Goal: Task Accomplishment & Management: Manage account settings

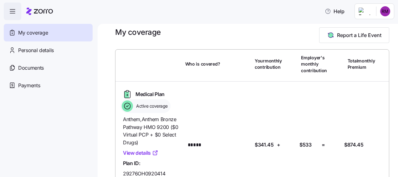
scroll to position [3, 0]
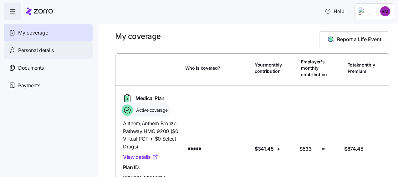
click at [36, 48] on span "Personal details" at bounding box center [36, 50] width 36 height 8
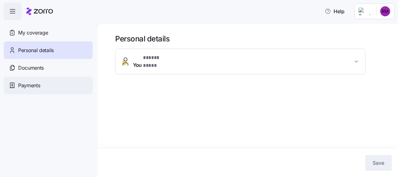
click at [33, 86] on span "Payments" at bounding box center [29, 85] width 22 height 8
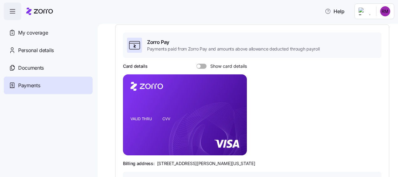
scroll to position [63, 0]
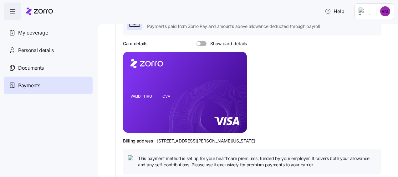
click at [203, 44] on span at bounding box center [204, 43] width 6 height 5
click at [197, 41] on input "Show card details" at bounding box center [197, 41] width 0 height 0
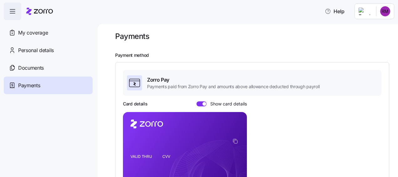
scroll to position [0, 0]
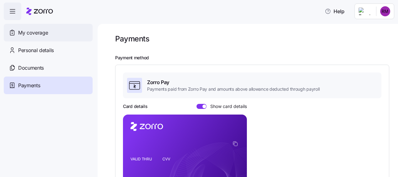
click at [31, 33] on span "My coverage" at bounding box center [33, 33] width 30 height 8
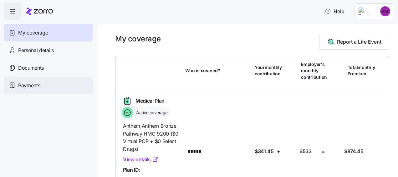
click at [28, 86] on span "Payments" at bounding box center [29, 85] width 22 height 8
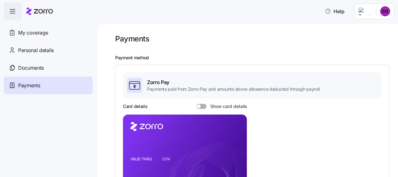
scroll to position [63, 0]
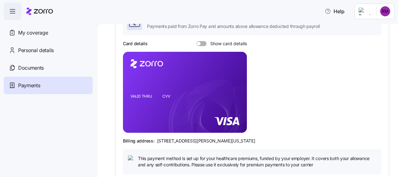
click at [202, 44] on span at bounding box center [204, 43] width 6 height 5
click at [197, 41] on input "Show card details" at bounding box center [197, 41] width 0 height 0
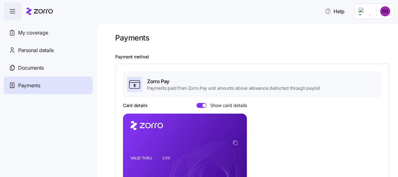
scroll to position [0, 0]
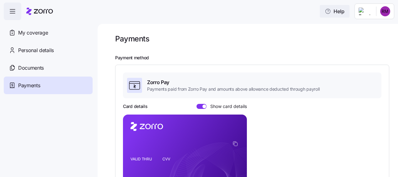
click at [342, 13] on span "Help" at bounding box center [335, 12] width 20 height 8
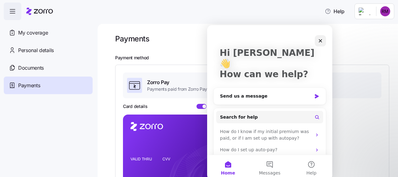
scroll to position [47, 0]
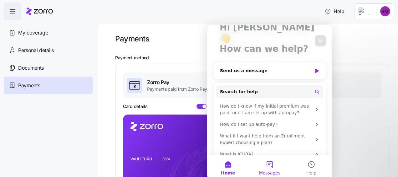
click at [267, 165] on button "Messages" at bounding box center [270, 167] width 42 height 25
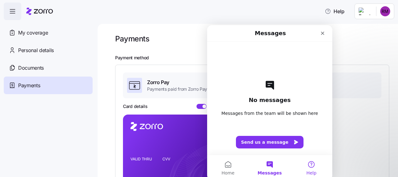
click at [311, 165] on button "Help" at bounding box center [312, 167] width 42 height 25
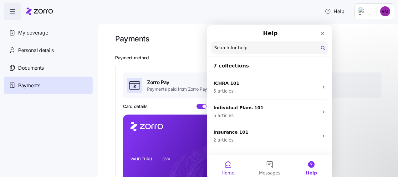
click at [228, 169] on button "Home" at bounding box center [228, 167] width 42 height 25
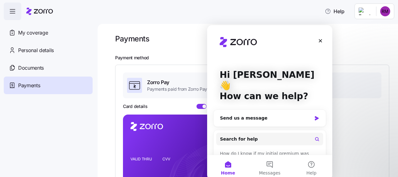
click at [361, 106] on div "Card details Show card details VALID THRU CVV Billing address: [STREET_ADDRESS]…" at bounding box center [252, 169] width 259 height 133
click at [13, 11] on icon "button" at bounding box center [13, 12] width 8 height 8
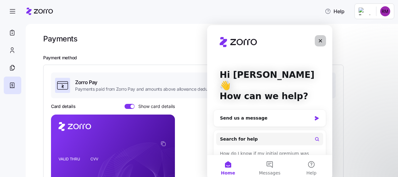
click at [321, 43] on icon "Close" at bounding box center [320, 40] width 5 height 5
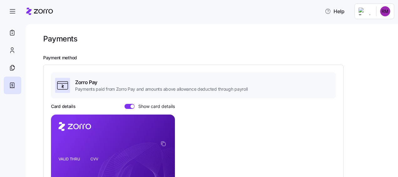
scroll to position [0, 0]
click at [385, 13] on html "Help Payments Payment method Zorro Pay Payments paid from Zorro Pay and amounts…" at bounding box center [199, 86] width 398 height 173
click at [159, 33] on html "Help Payments Payment method Zorro Pay Payments paid from Zorro Pay and amounts…" at bounding box center [199, 86] width 398 height 173
click at [13, 32] on icon at bounding box center [12, 33] width 7 height 8
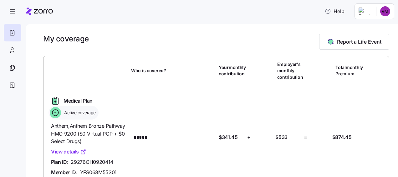
scroll to position [37, 0]
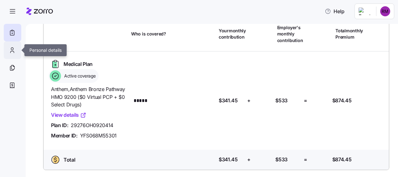
click at [13, 48] on icon at bounding box center [12, 50] width 7 height 8
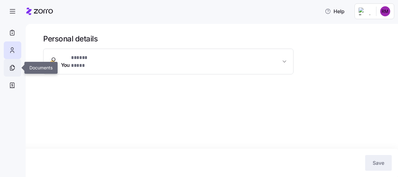
click at [12, 71] on icon at bounding box center [12, 68] width 7 height 8
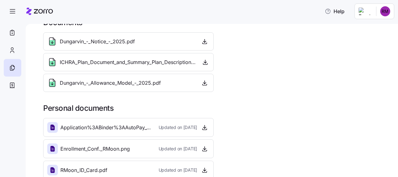
scroll to position [25, 0]
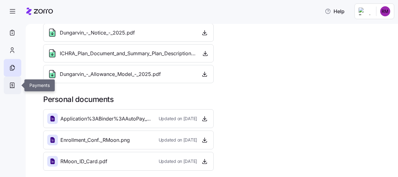
click at [13, 84] on icon at bounding box center [12, 85] width 7 height 8
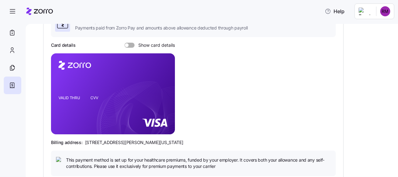
scroll to position [31, 0]
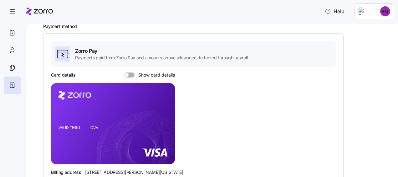
click at [130, 73] on span at bounding box center [132, 74] width 6 height 5
click at [125, 72] on input "Show card details" at bounding box center [125, 72] width 0 height 0
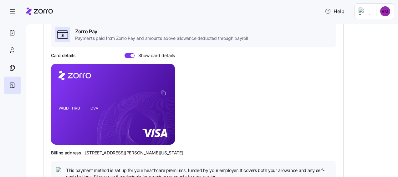
scroll to position [0, 0]
